Goal: Find contact information: Find contact information

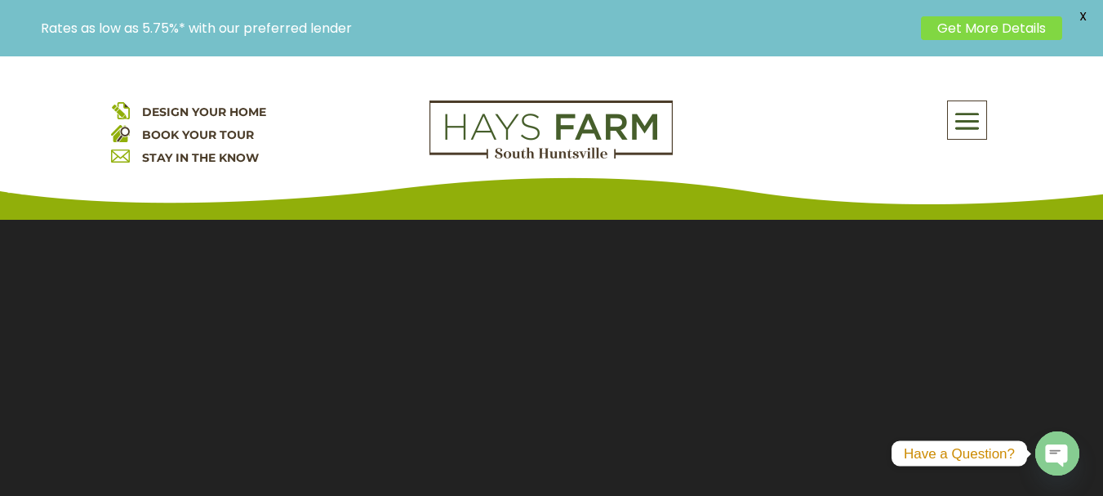
click at [973, 126] on span at bounding box center [967, 122] width 38 height 38
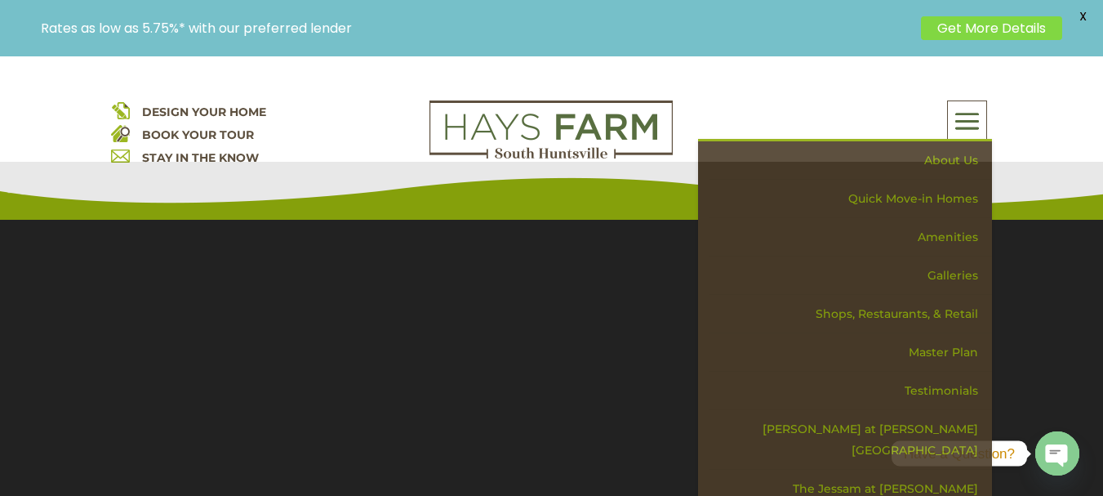
scroll to position [82, 0]
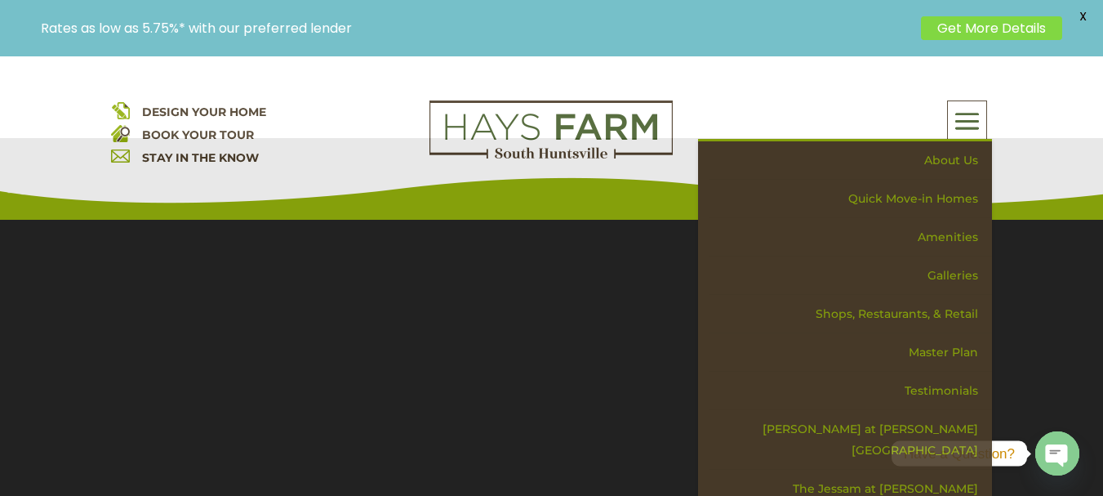
click at [963, 119] on span at bounding box center [967, 122] width 38 height 38
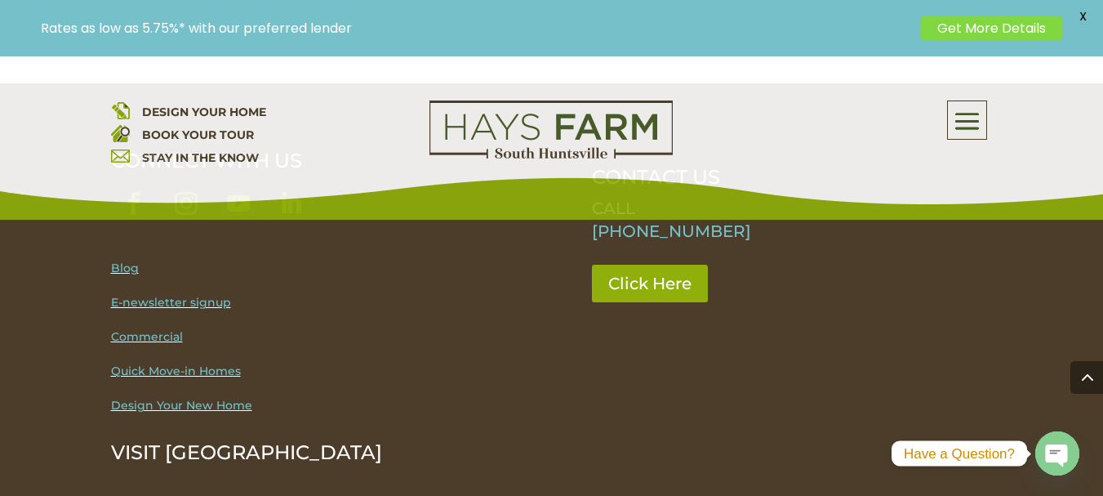
scroll to position [4736, 0]
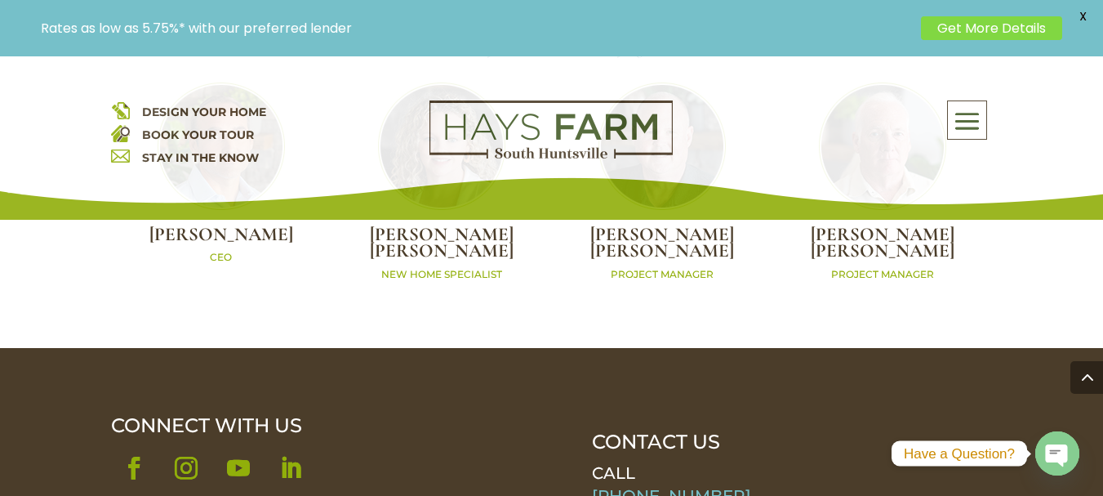
click at [137, 445] on link "Follow" at bounding box center [134, 468] width 46 height 46
click at [195, 445] on link "Follow" at bounding box center [186, 468] width 46 height 46
click at [232, 445] on link "Follow" at bounding box center [239, 468] width 46 height 46
click at [293, 445] on link "Follow" at bounding box center [291, 468] width 46 height 46
click at [184, 445] on link "Follow" at bounding box center [186, 468] width 46 height 46
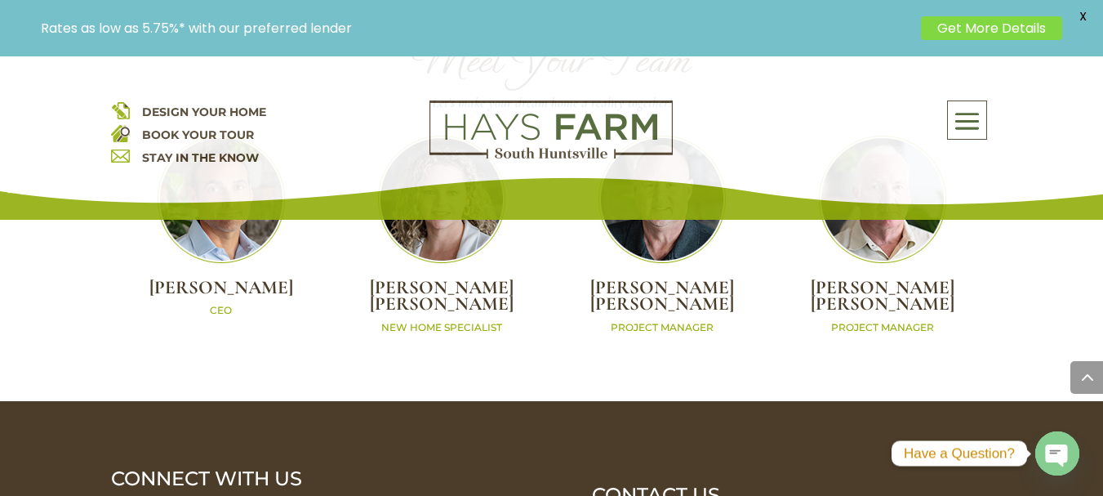
scroll to position [4654, 0]
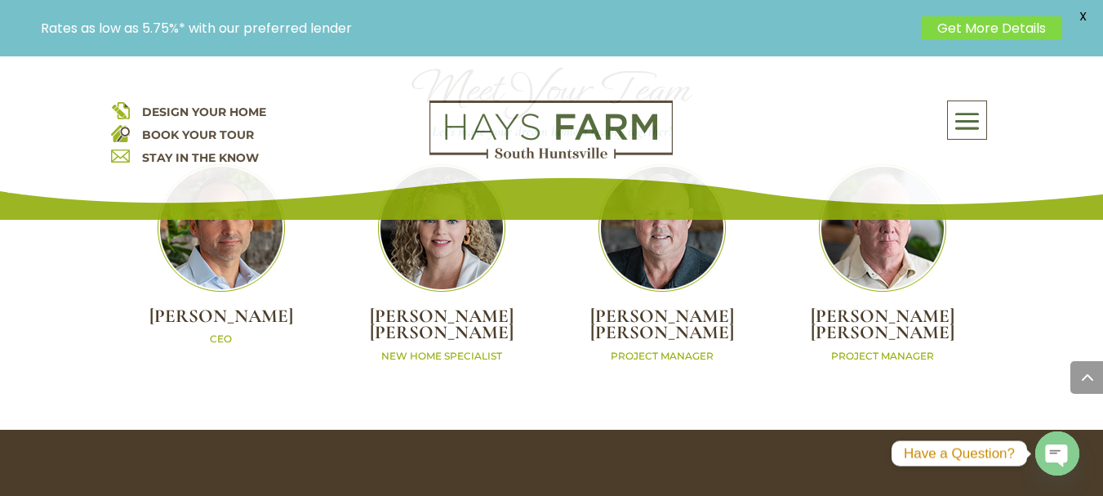
drag, startPoint x: 724, startPoint y: 382, endPoint x: 589, endPoint y: 386, distance: 135.6
copy link "[PHONE_NUMBER]"
